Goal: Information Seeking & Learning: Learn about a topic

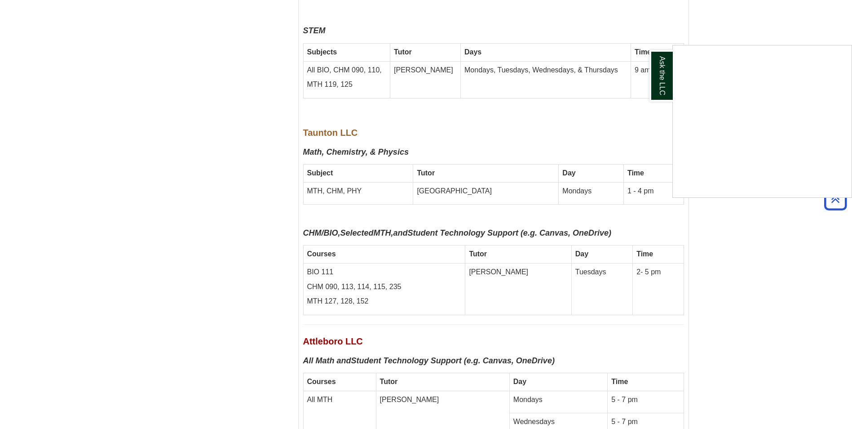
scroll to position [3011, 0]
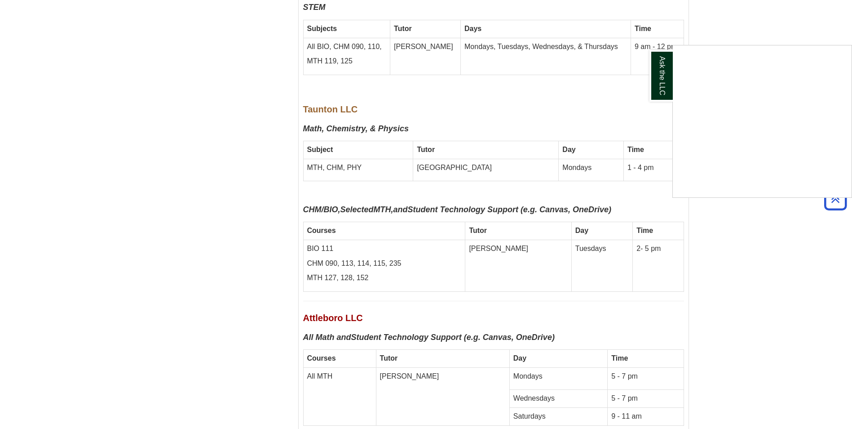
click at [711, 272] on div "Ask the LLC" at bounding box center [426, 214] width 852 height 429
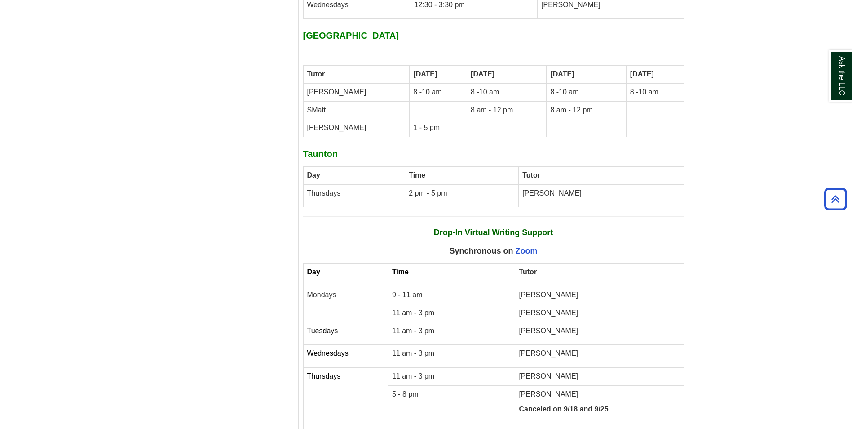
scroll to position [3865, 0]
click at [530, 245] on link "Zoom" at bounding box center [527, 249] width 22 height 9
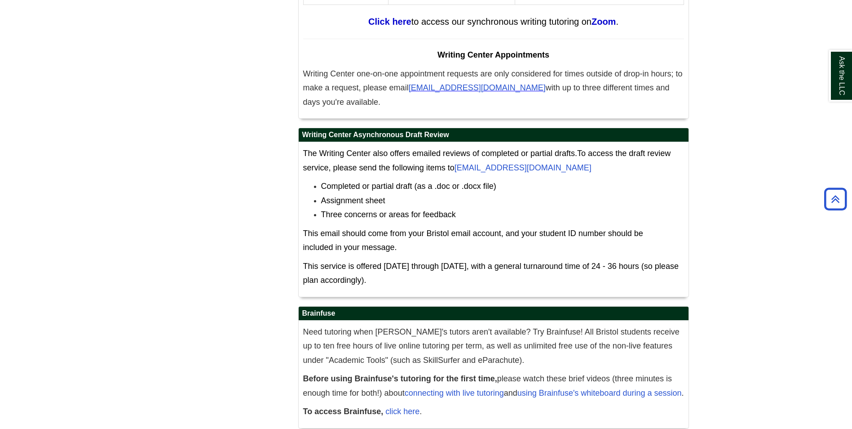
scroll to position [4325, 0]
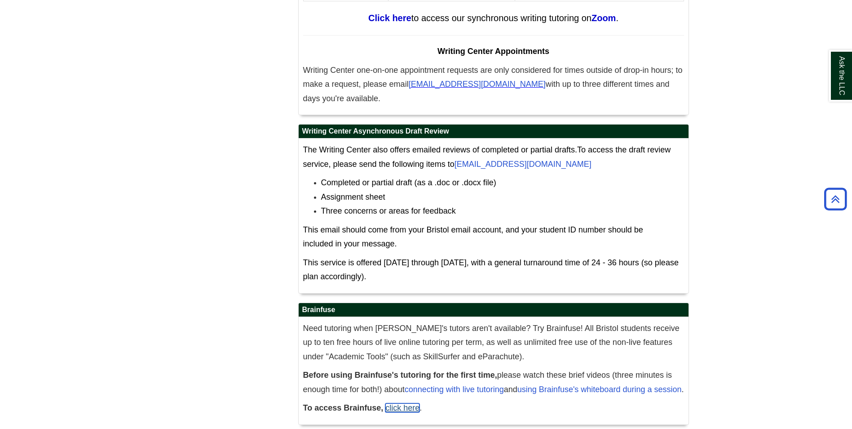
click at [400, 403] on link "click here" at bounding box center [403, 407] width 34 height 9
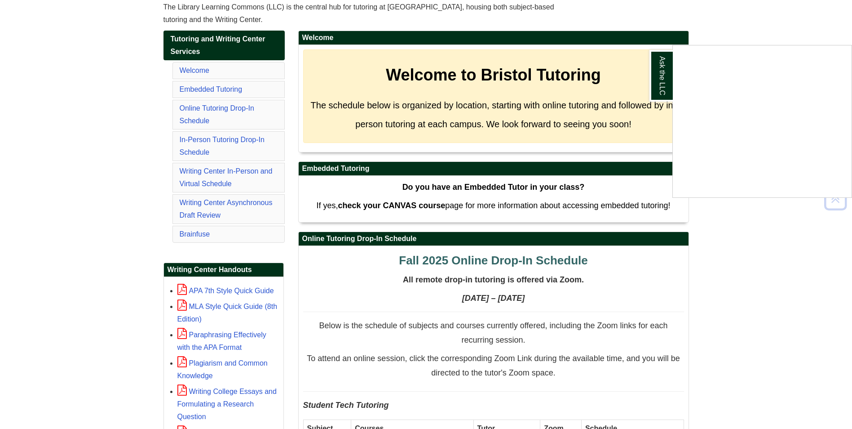
scroll to position [180, 0]
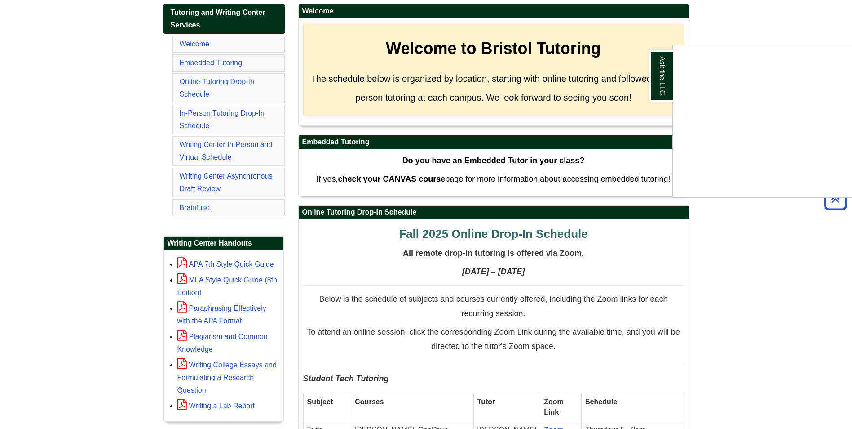
drag, startPoint x: 466, startPoint y: 160, endPoint x: 572, endPoint y: 153, distance: 106.3
click at [572, 153] on div "Ask the LLC" at bounding box center [426, 214] width 852 height 429
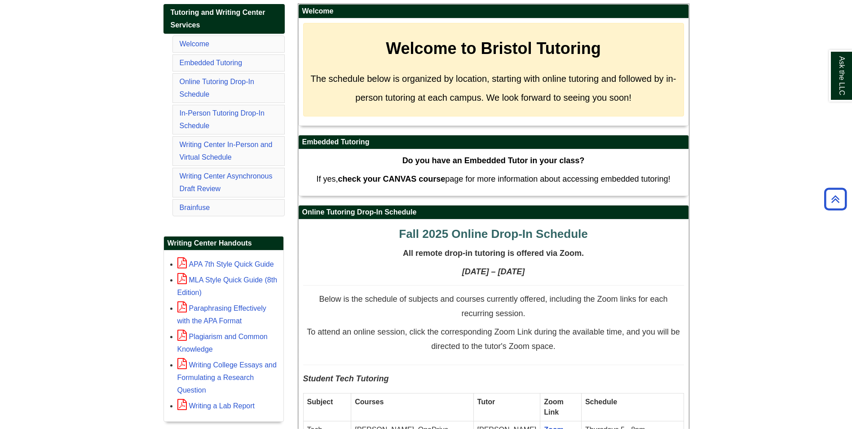
click at [568, 159] on strong "Do you have an Embedded Tutor in your class?" at bounding box center [494, 160] width 182 height 9
click at [369, 182] on strong "check your CANVAS course" at bounding box center [391, 178] width 107 height 9
click at [226, 60] on link "Embedded Tutoring" at bounding box center [211, 63] width 63 height 8
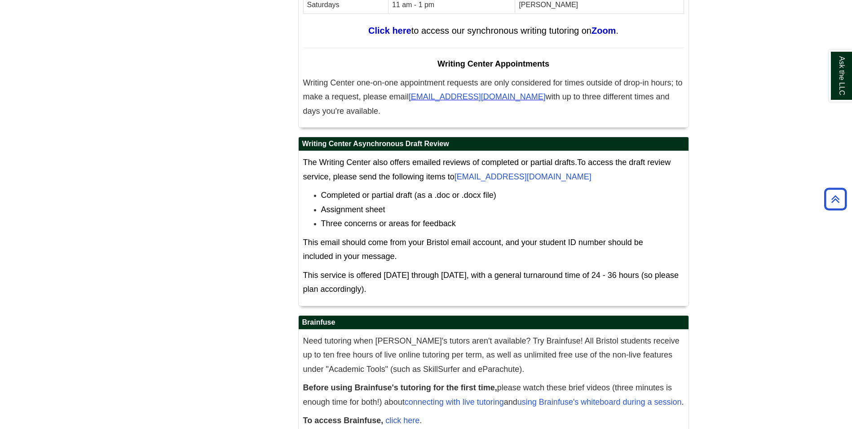
scroll to position [4325, 0]
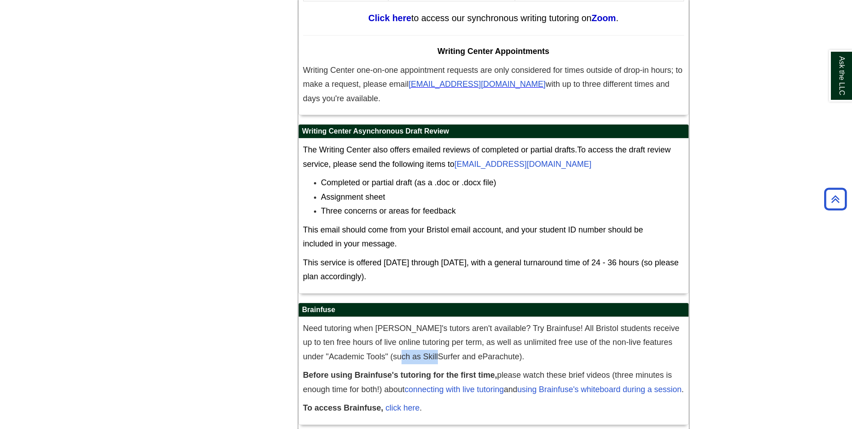
drag, startPoint x: 403, startPoint y: 313, endPoint x: 437, endPoint y: 312, distance: 34.2
click at [437, 324] on span "Need tutoring when [PERSON_NAME]'s tutors aren't available? Try Brainfuse! All …" at bounding box center [491, 342] width 377 height 37
drag, startPoint x: 455, startPoint y: 313, endPoint x: 493, endPoint y: 311, distance: 38.2
click at [493, 324] on span "Need tutoring when [PERSON_NAME]'s tutors aren't available? Try Brainfuse! All …" at bounding box center [491, 342] width 377 height 37
drag, startPoint x: 464, startPoint y: 316, endPoint x: 459, endPoint y: 317, distance: 5.5
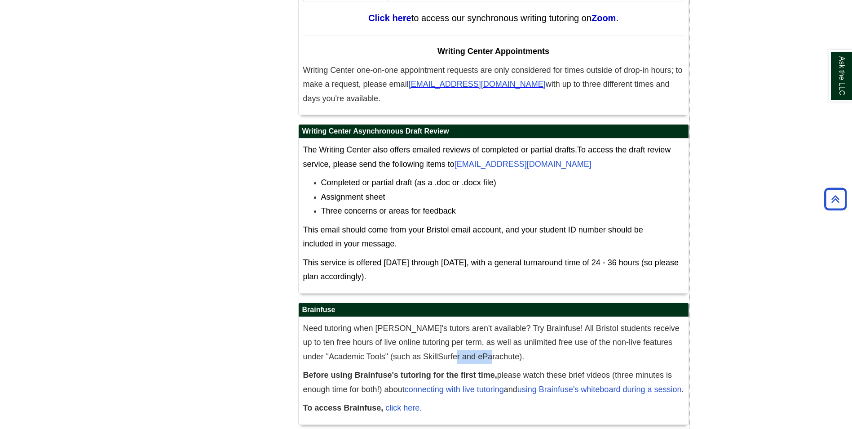
click at [459, 324] on span "Need tutoring when [PERSON_NAME]'s tutors aren't available? Try Brainfuse! All …" at bounding box center [491, 342] width 377 height 37
click at [454, 324] on span "Need tutoring when [PERSON_NAME]'s tutors aren't available? Try Brainfuse! All …" at bounding box center [491, 342] width 377 height 37
drag, startPoint x: 454, startPoint y: 315, endPoint x: 496, endPoint y: 315, distance: 42.2
click at [496, 324] on span "Need tutoring when [PERSON_NAME]'s tutors aren't available? Try Brainfuse! All …" at bounding box center [491, 342] width 377 height 37
click at [630, 324] on span "Need tutoring when [PERSON_NAME]'s tutors aren't available? Try Brainfuse! All …" at bounding box center [491, 342] width 377 height 37
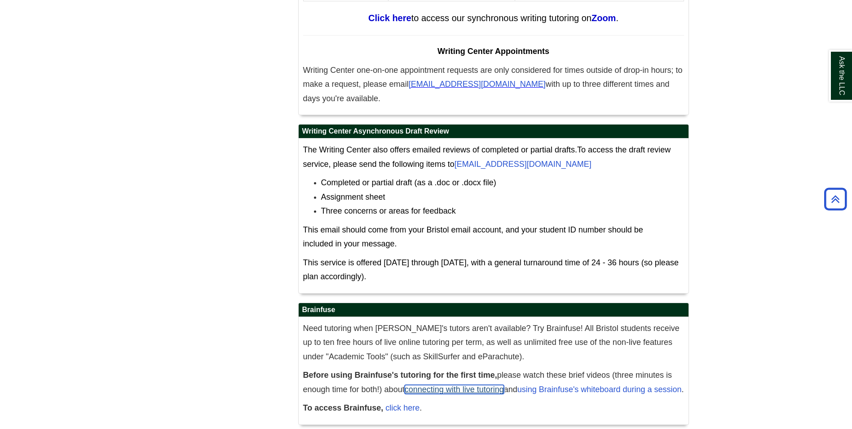
click at [488, 385] on link "connecting with live tutoring" at bounding box center [454, 389] width 99 height 9
